Goal: Navigation & Orientation: Find specific page/section

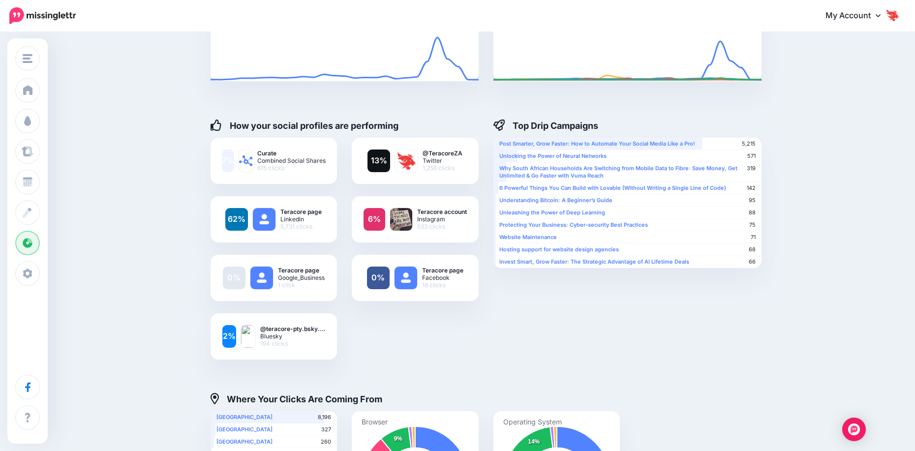
scroll to position [98, 0]
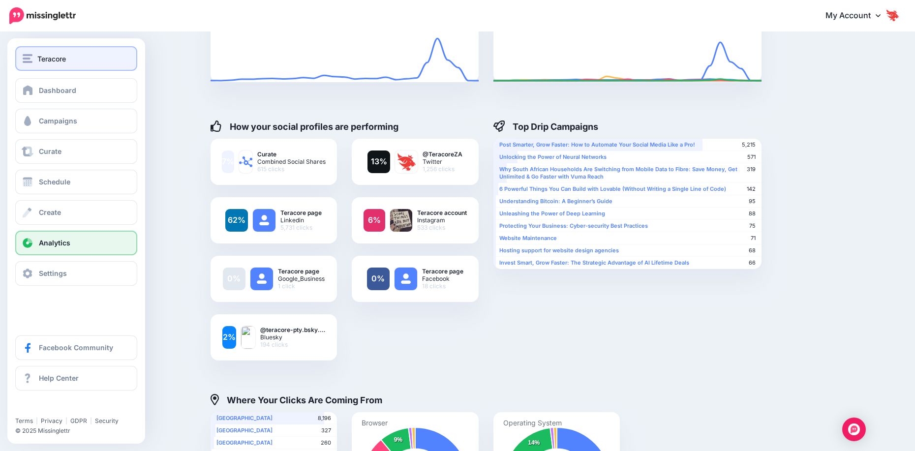
click at [35, 62] on div "Teracore" at bounding box center [76, 58] width 107 height 11
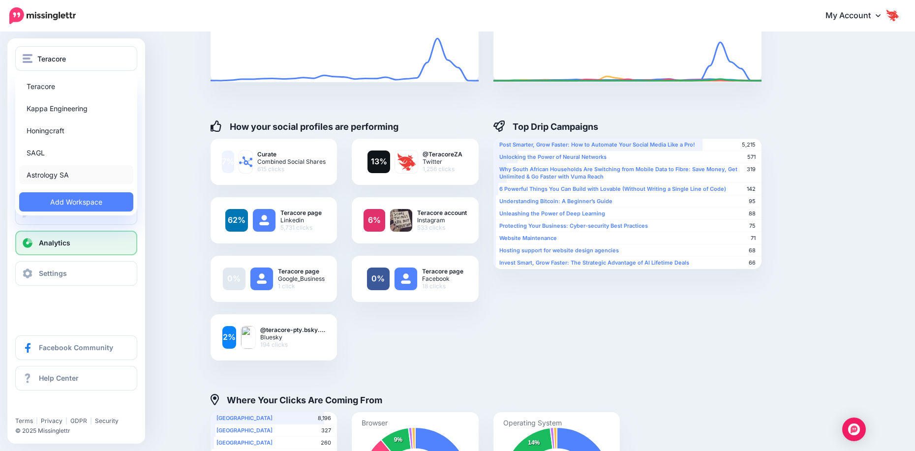
click at [63, 171] on link "Astrology SA" at bounding box center [76, 174] width 114 height 19
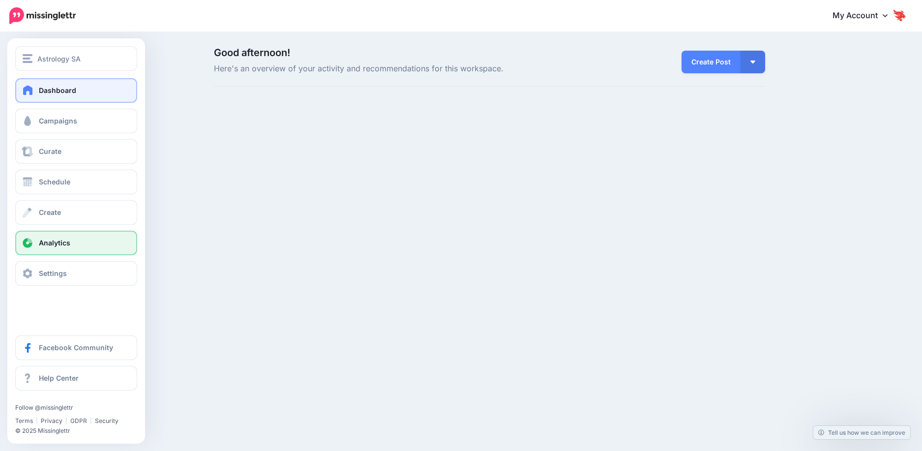
click at [36, 250] on link "Analytics" at bounding box center [76, 243] width 122 height 25
